Goal: Check status: Check status

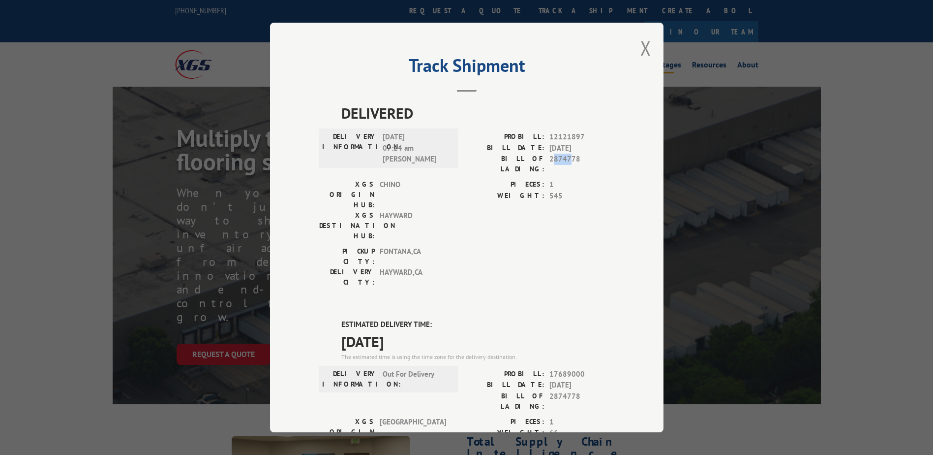
drag, startPoint x: 548, startPoint y: 158, endPoint x: 566, endPoint y: 158, distance: 17.7
click at [566, 158] on span "2874778" at bounding box center [582, 164] width 65 height 21
drag, startPoint x: 566, startPoint y: 158, endPoint x: 578, endPoint y: 159, distance: 11.8
click at [578, 159] on div "BILL OF LADING: 2874778" at bounding box center [541, 164] width 148 height 21
drag, startPoint x: 578, startPoint y: 159, endPoint x: 567, endPoint y: 159, distance: 10.8
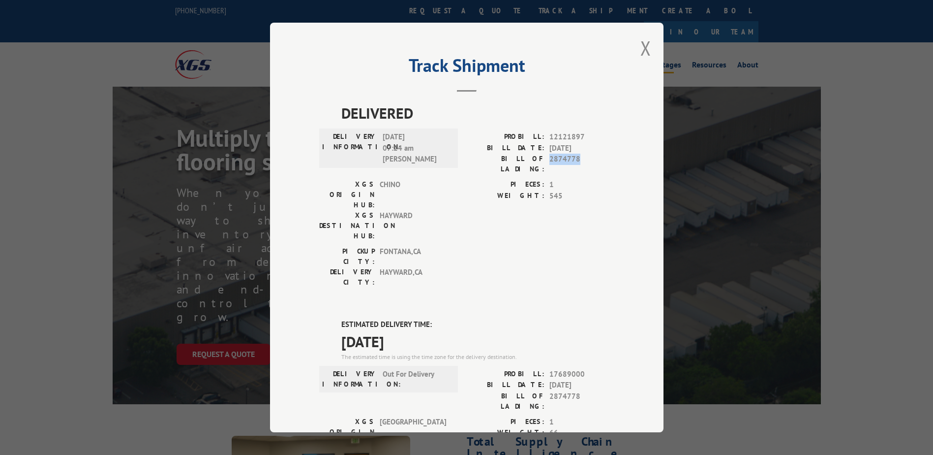
copy span "2874778"
click at [642, 47] on button "Close modal" at bounding box center [646, 48] width 11 height 26
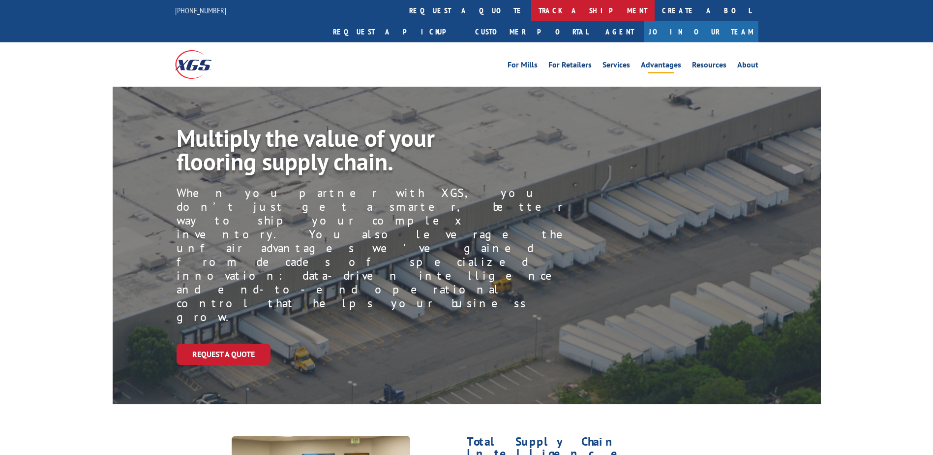
click at [531, 11] on link "track a shipment" at bounding box center [592, 10] width 123 height 21
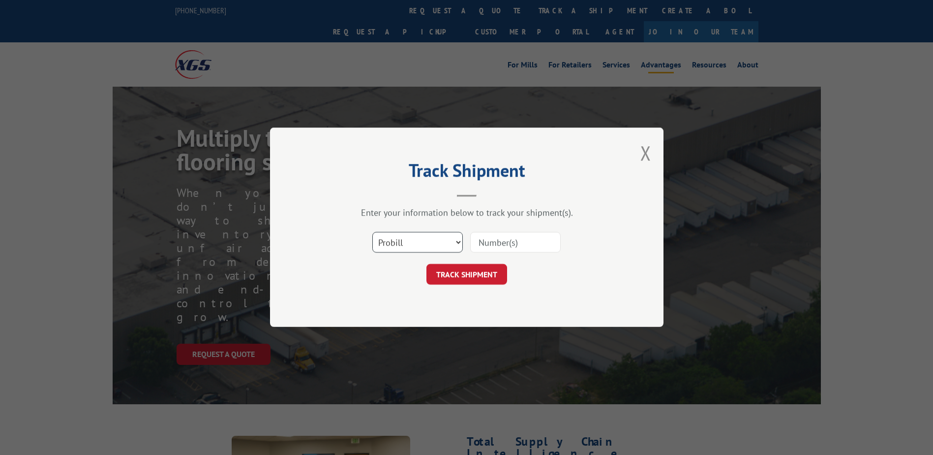
click at [404, 243] on select "Select category... Probill BOL PO" at bounding box center [417, 242] width 91 height 21
select select "bol"
click at [372, 232] on select "Select category... Probill BOL PO" at bounding box center [417, 242] width 91 height 21
paste input "2874778"
type input "2874778"
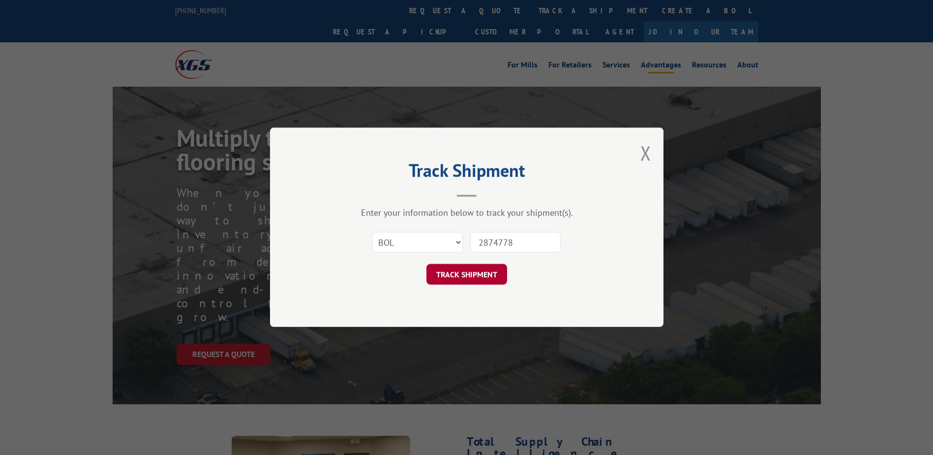
click at [475, 277] on button "TRACK SHIPMENT" at bounding box center [467, 274] width 81 height 21
